Goal: Obtain resource: Download file/media

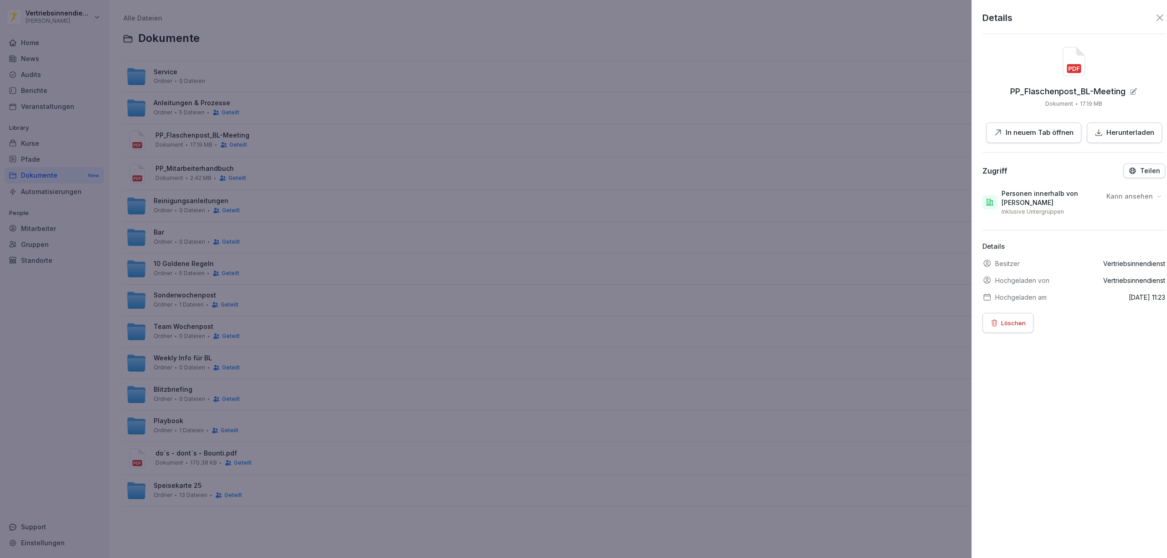
drag, startPoint x: 719, startPoint y: 216, endPoint x: 178, endPoint y: 279, distance: 545.4
click at [720, 216] on div at bounding box center [583, 279] width 1167 height 558
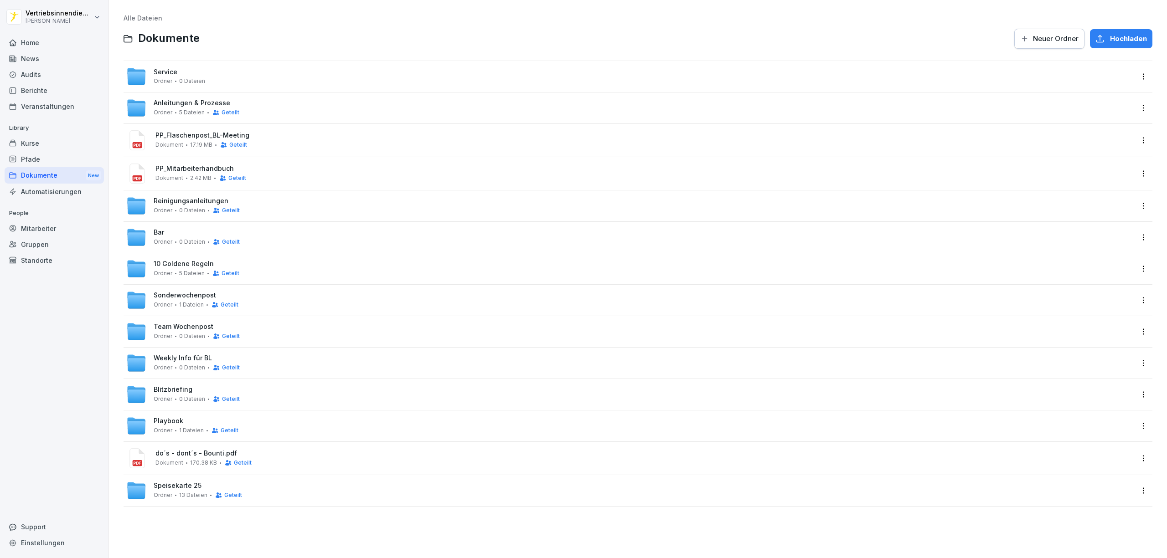
click at [49, 171] on div "Dokumente New" at bounding box center [54, 175] width 99 height 17
click at [292, 323] on div "Team Wochenpost Ordner 0 Dateien Geteilt" at bounding box center [629, 332] width 1007 height 20
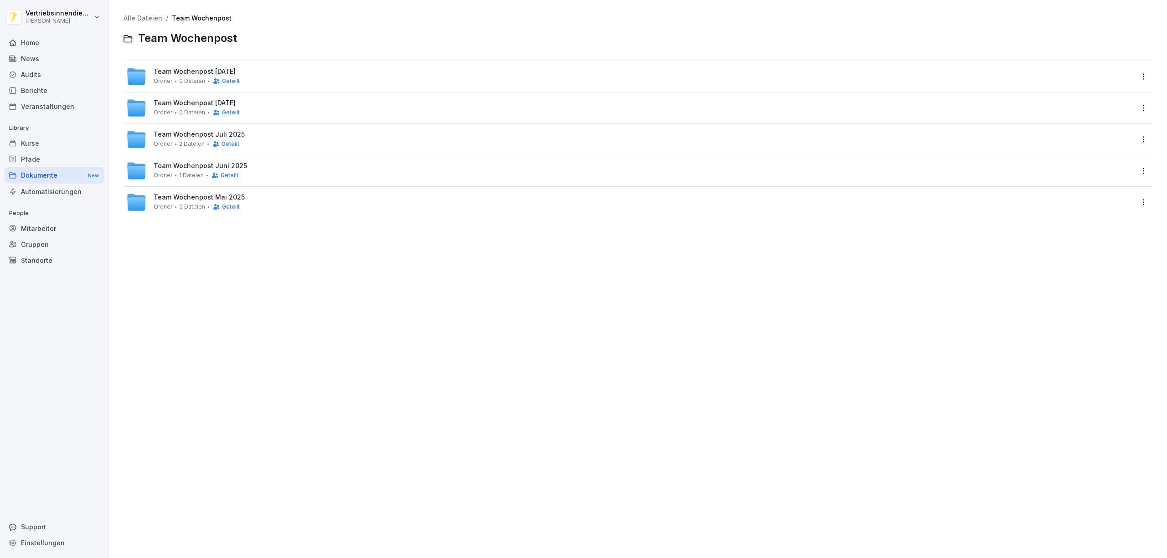
click at [52, 173] on div "Dokumente New" at bounding box center [54, 175] width 99 height 17
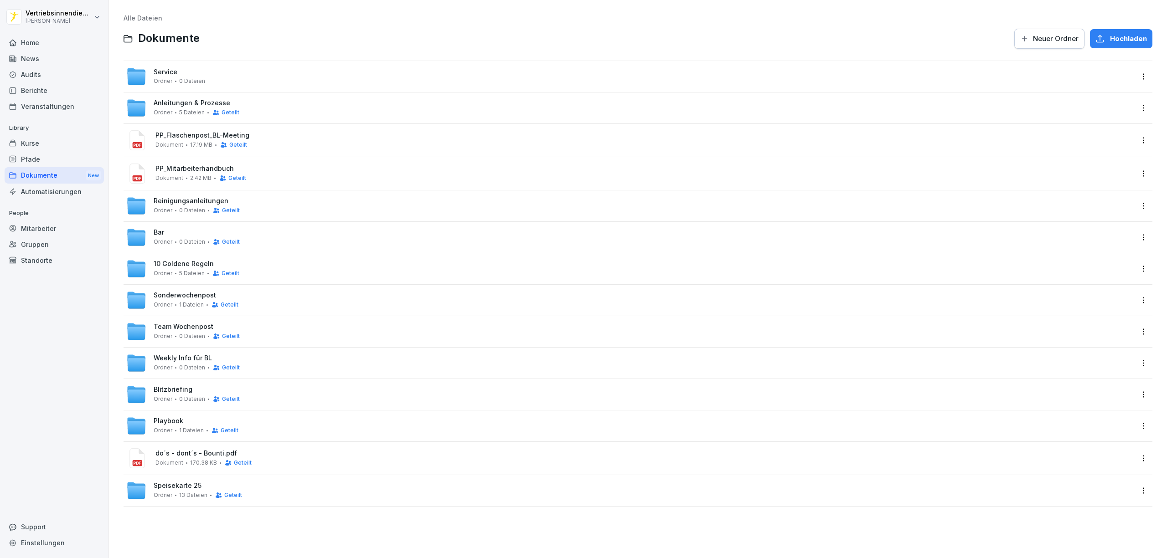
click at [244, 360] on div "Weekly Info für BL Ordner 0 Dateien Geteilt" at bounding box center [629, 363] width 1007 height 20
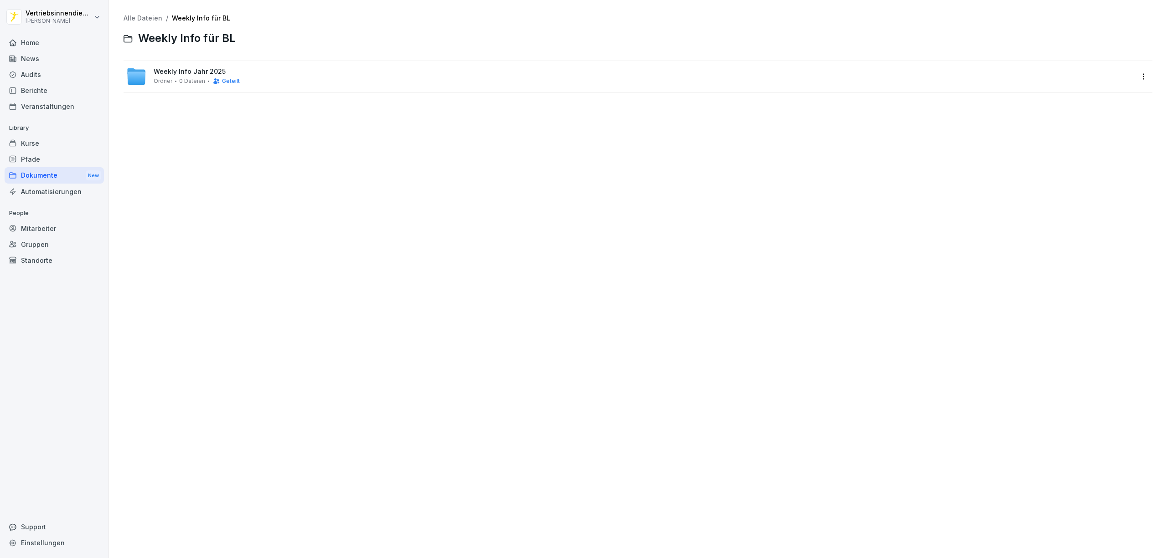
click at [238, 149] on div "Alle Dateien / Weekly Info für BL Weekly Info für BL Weekly Info Jahr 2025 Ordn…" at bounding box center [638, 279] width 1044 height 545
click at [191, 68] on span "Weekly Info Jahr 2025" at bounding box center [190, 72] width 72 height 8
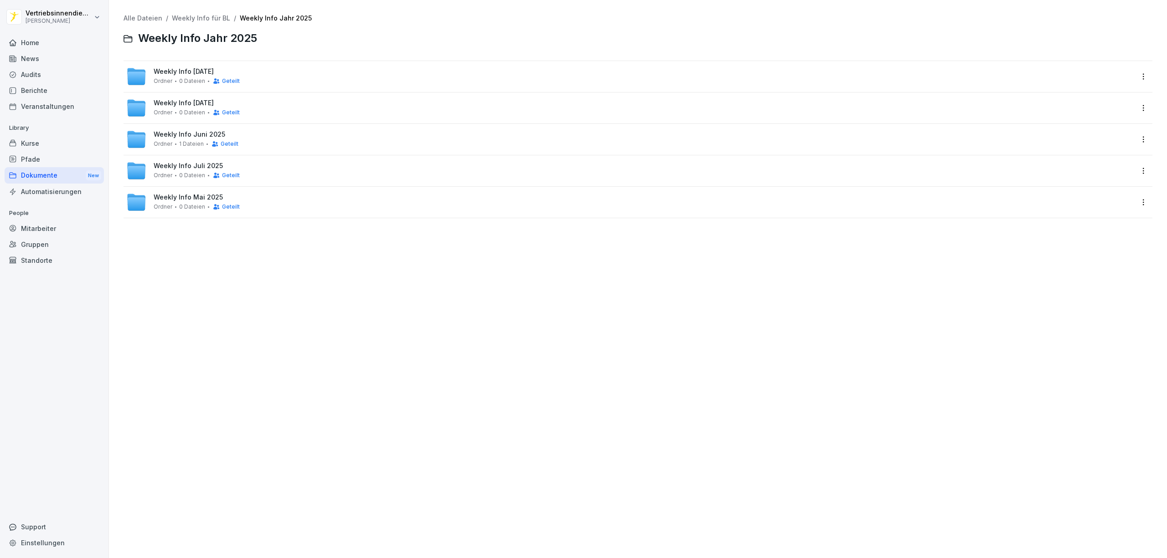
click at [161, 310] on div "Alle Dateien / Weekly Info für BL / Weekly Info Jahr 2025 Weekly Info Jahr 2025…" at bounding box center [638, 279] width 1044 height 545
click at [176, 72] on span "Weekly Info [DATE]" at bounding box center [184, 72] width 60 height 8
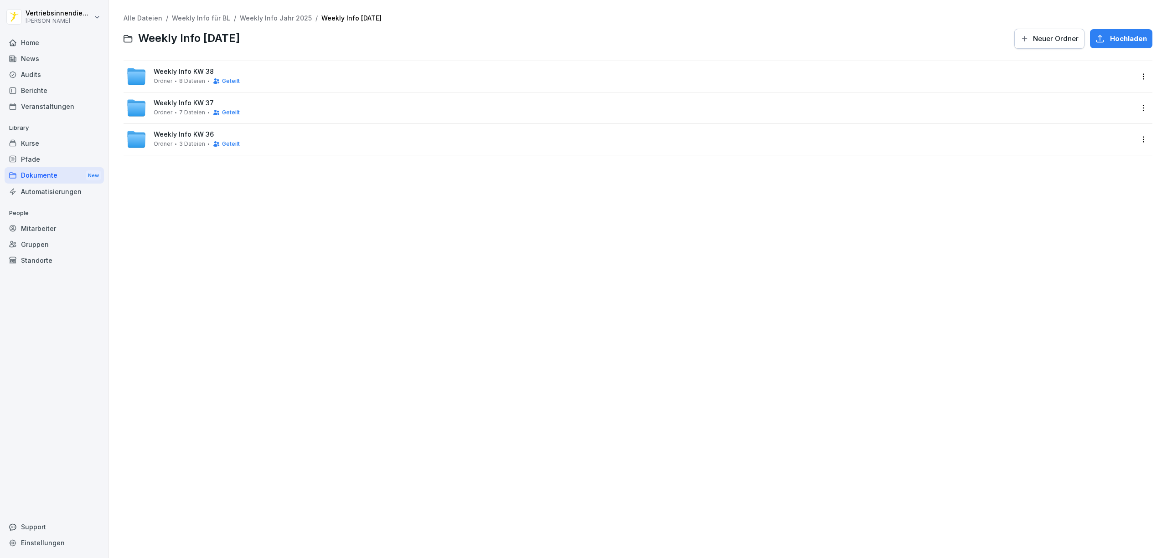
click at [192, 68] on span "Weekly Info KW 38" at bounding box center [184, 72] width 60 height 8
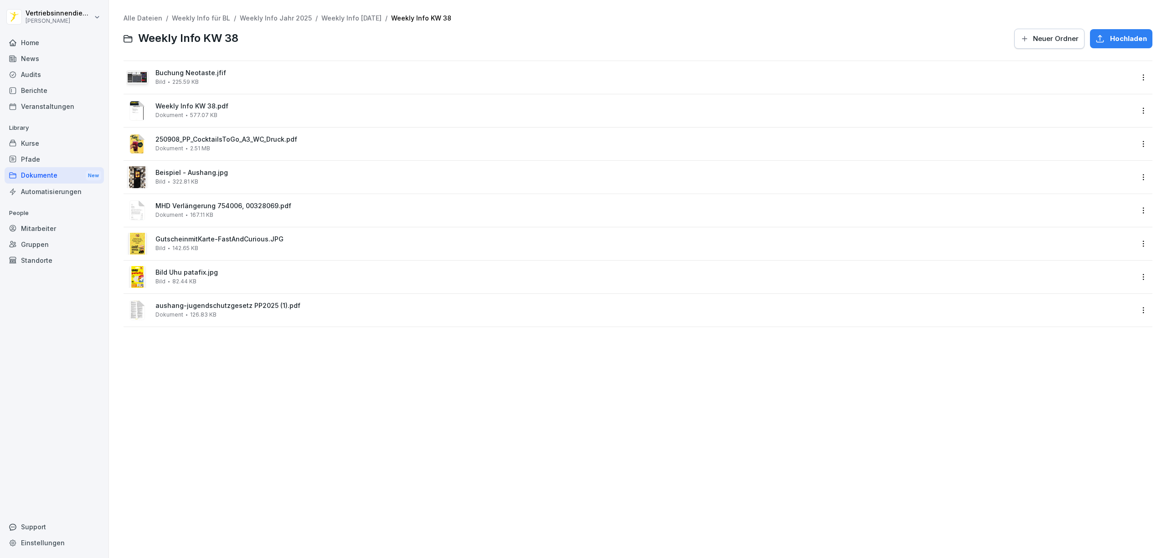
click at [181, 101] on div "Weekly Info KW 38.pdf Dokument 577.07 KB" at bounding box center [629, 111] width 1007 height 22
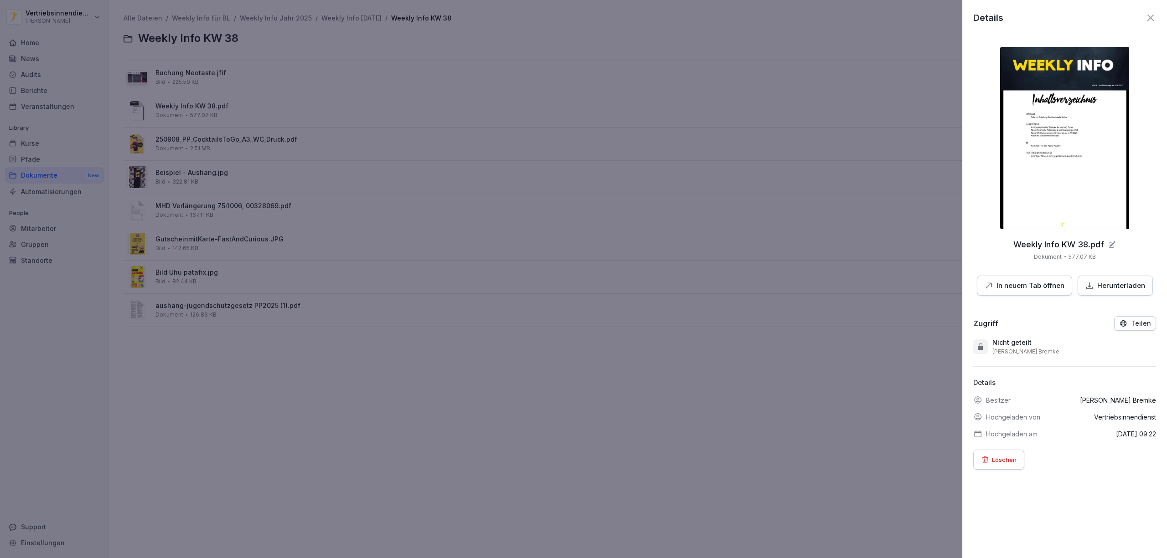
click at [1019, 284] on p "In neuem Tab öffnen" at bounding box center [1031, 286] width 68 height 10
click at [482, 416] on div at bounding box center [583, 279] width 1167 height 558
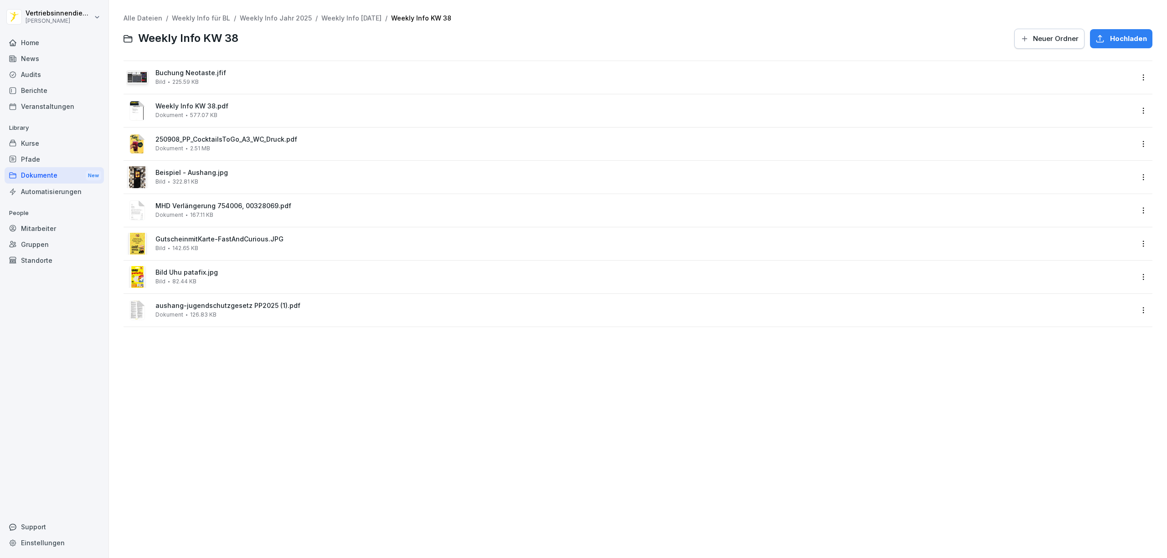
click at [46, 53] on div "News" at bounding box center [54, 59] width 99 height 16
click at [38, 55] on div "News" at bounding box center [54, 59] width 99 height 16
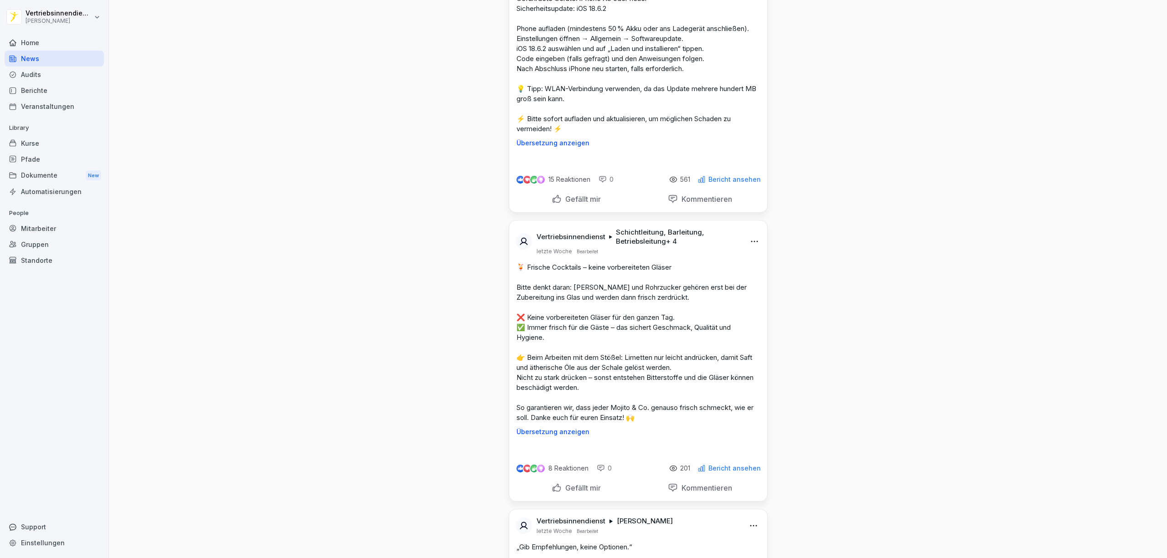
scroll to position [5653, 0]
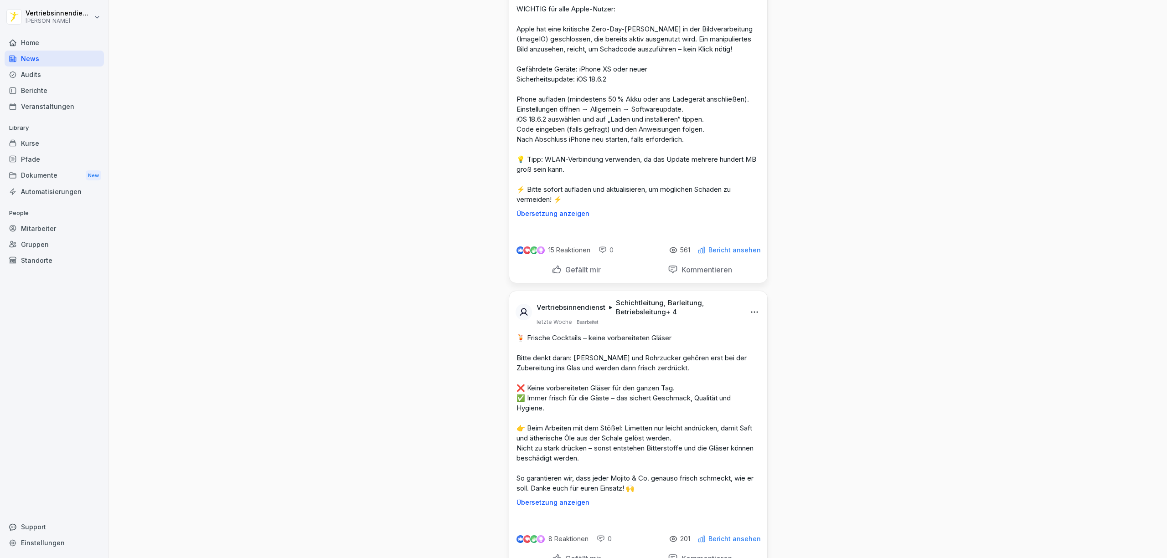
scroll to position [5410, 0]
